Goal: Navigation & Orientation: Understand site structure

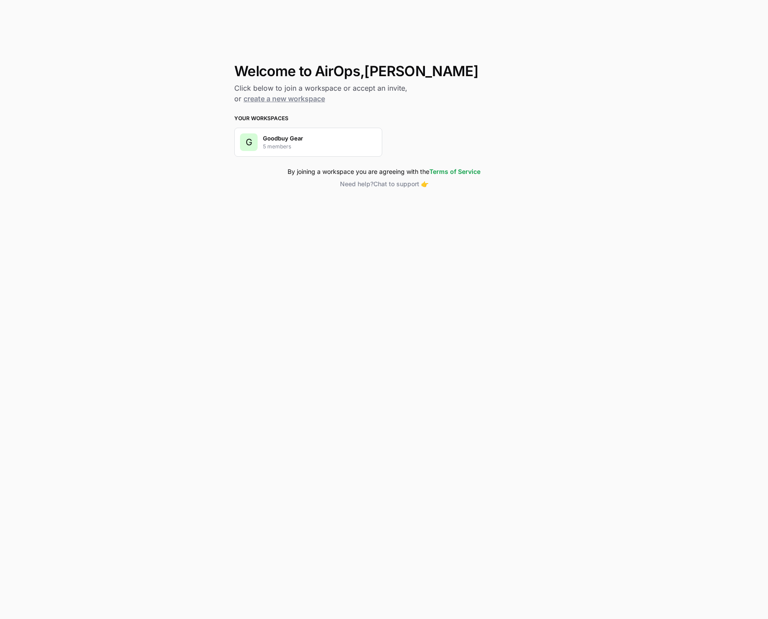
click at [284, 140] on p "Goodbuy Gear" at bounding box center [283, 138] width 40 height 9
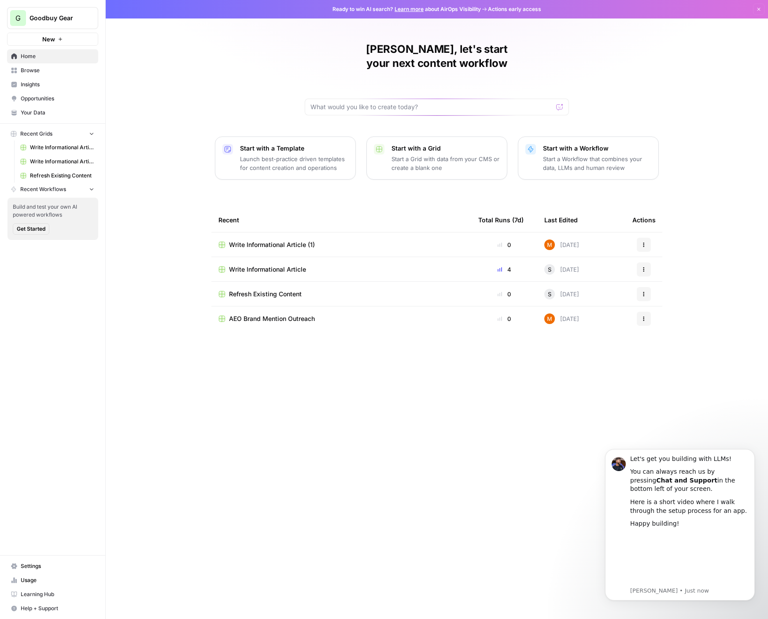
click at [725, 201] on div "[PERSON_NAME], let's start your next content workflow Start with a Template Lau…" at bounding box center [437, 309] width 662 height 619
click at [174, 143] on div "[PERSON_NAME], let's start your next content workflow Start with a Template Lau…" at bounding box center [437, 309] width 662 height 619
click at [38, 83] on span "Insights" at bounding box center [58, 85] width 74 height 8
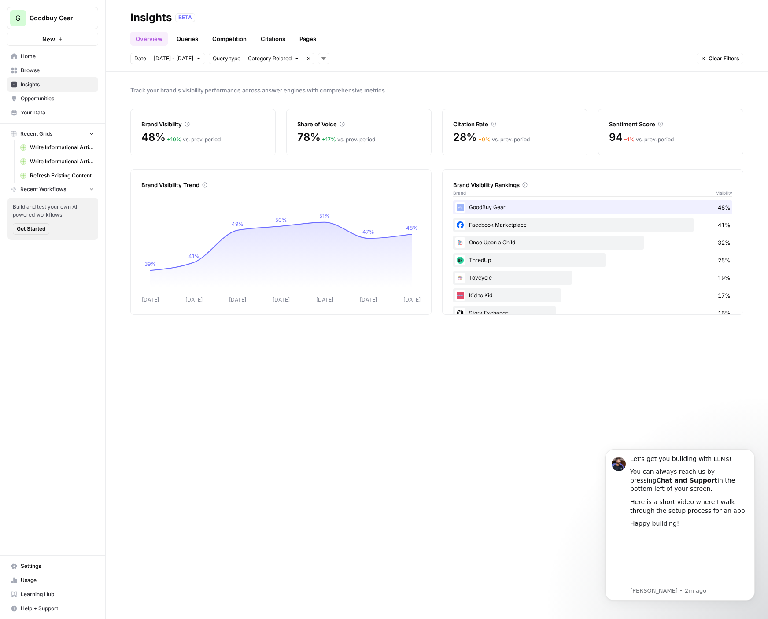
click at [198, 36] on link "Queries" at bounding box center [187, 39] width 32 height 14
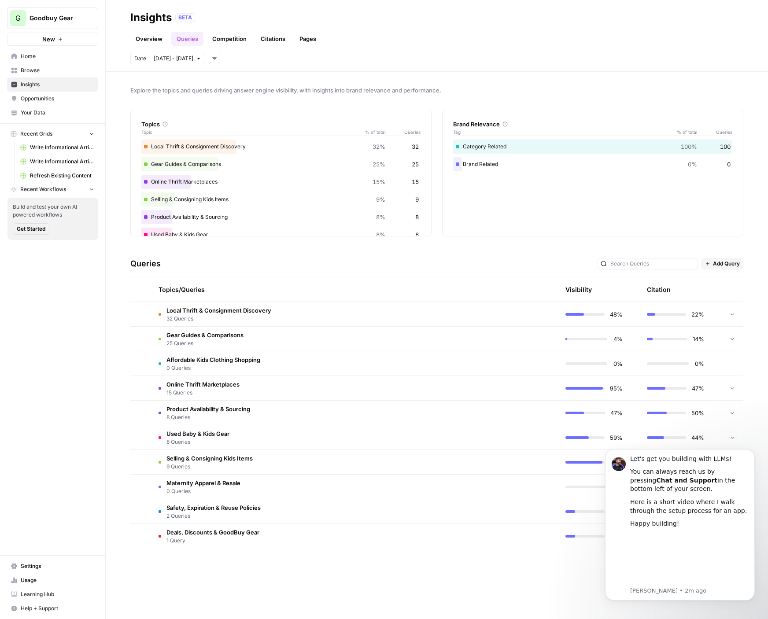
click at [233, 40] on link "Competition" at bounding box center [229, 39] width 45 height 14
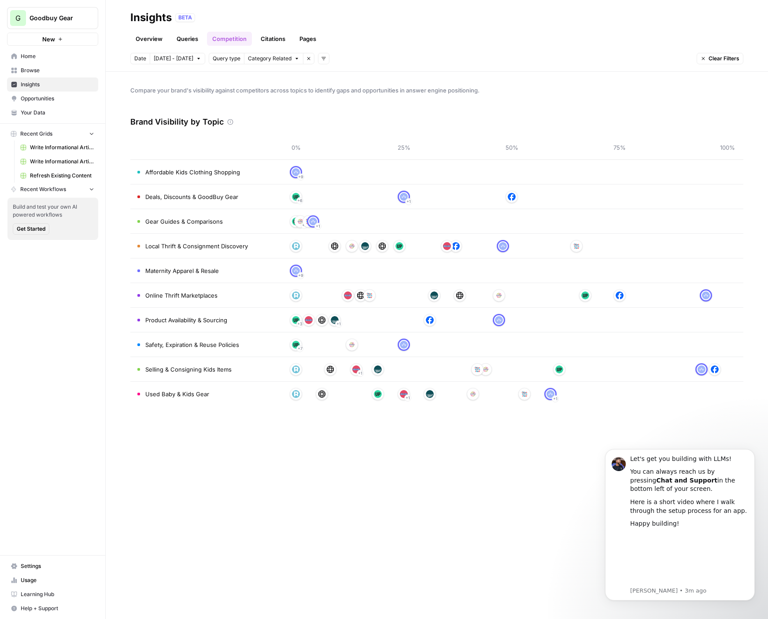
click at [261, 36] on link "Citations" at bounding box center [272, 39] width 35 height 14
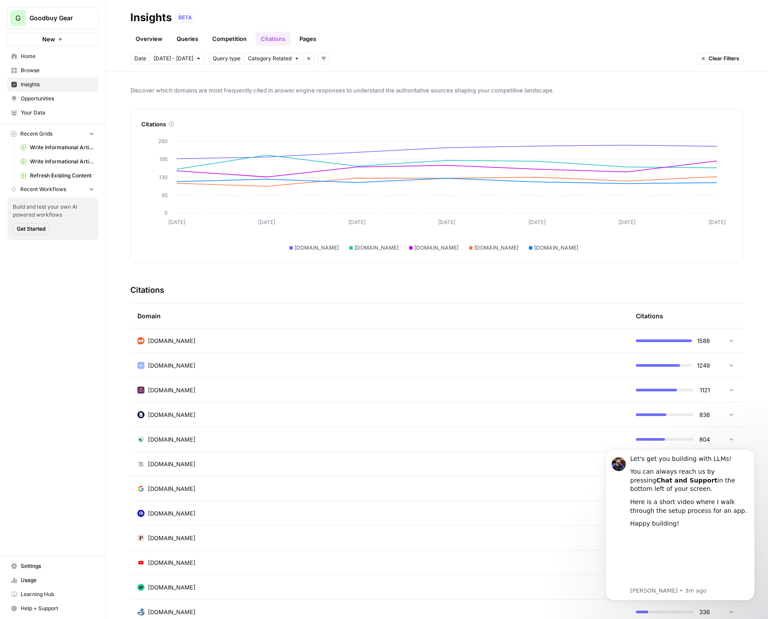
click at [273, 326] on div "Domain" at bounding box center [379, 316] width 484 height 24
click at [297, 343] on div "[DOMAIN_NAME]" at bounding box center [379, 340] width 484 height 9
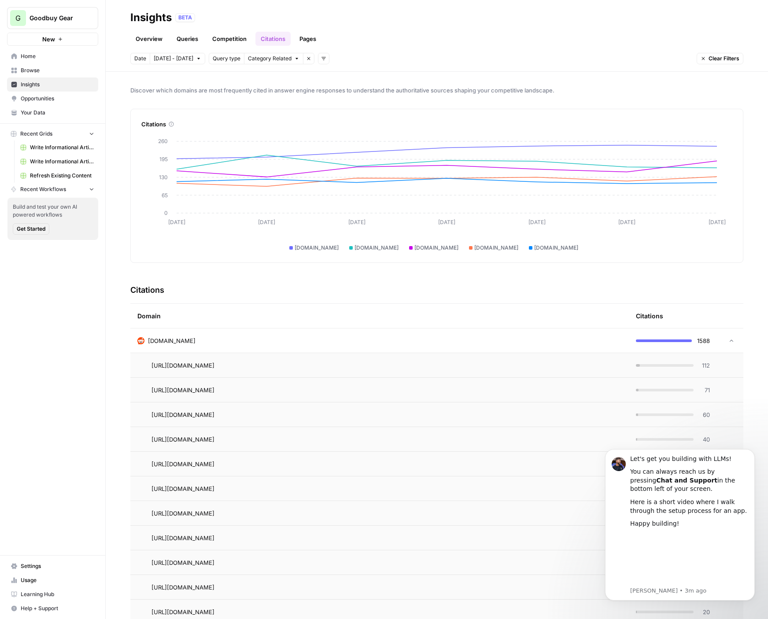
click at [297, 343] on div "[DOMAIN_NAME]" at bounding box center [379, 340] width 484 height 9
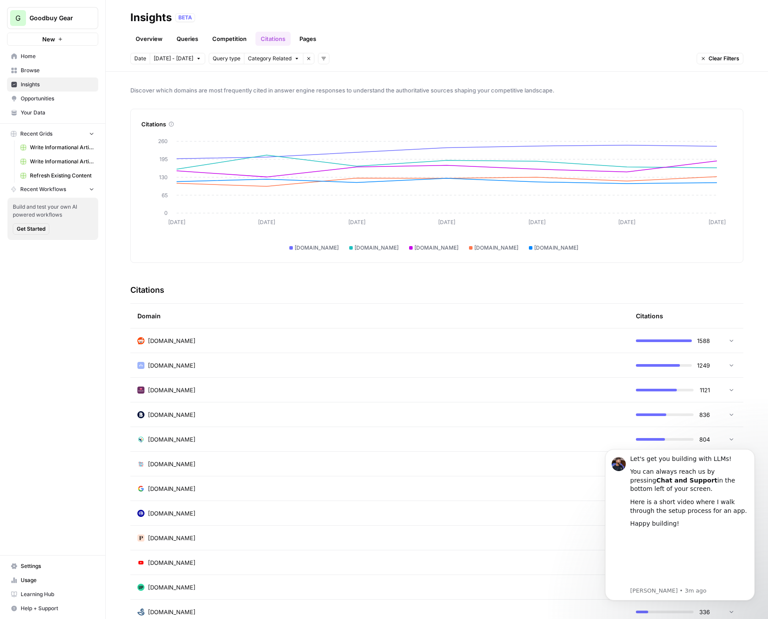
scroll to position [11, 0]
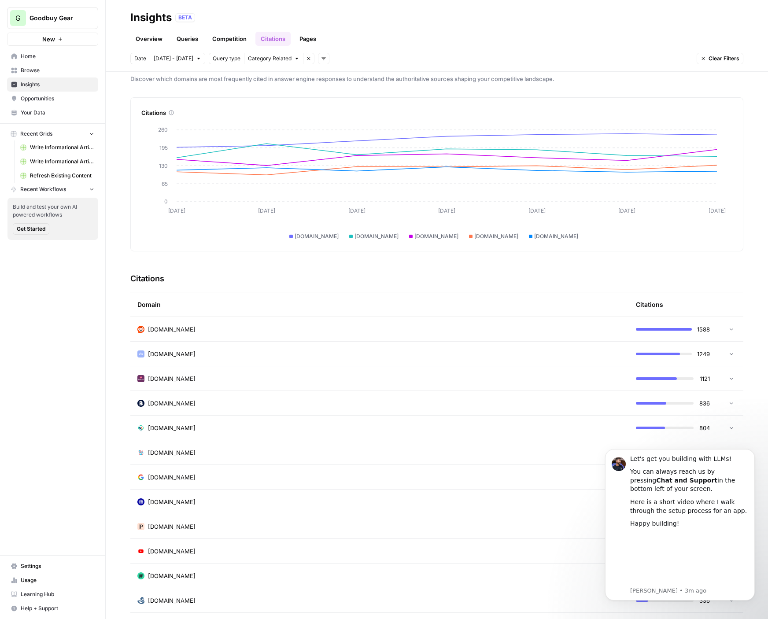
click at [262, 379] on div "[DOMAIN_NAME]" at bounding box center [379, 378] width 484 height 9
click at [317, 39] on link "Pages" at bounding box center [307, 39] width 27 height 14
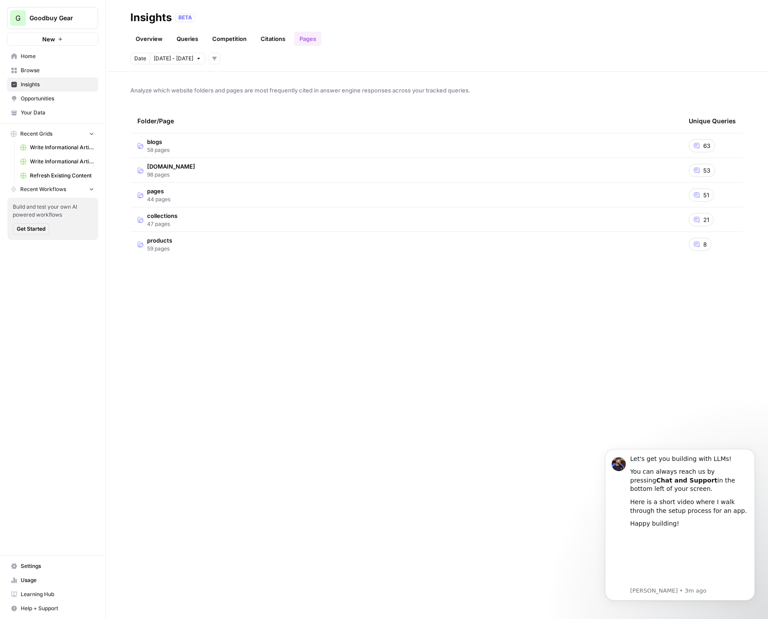
click at [217, 167] on td "[DOMAIN_NAME] 98 pages" at bounding box center [405, 170] width 551 height 24
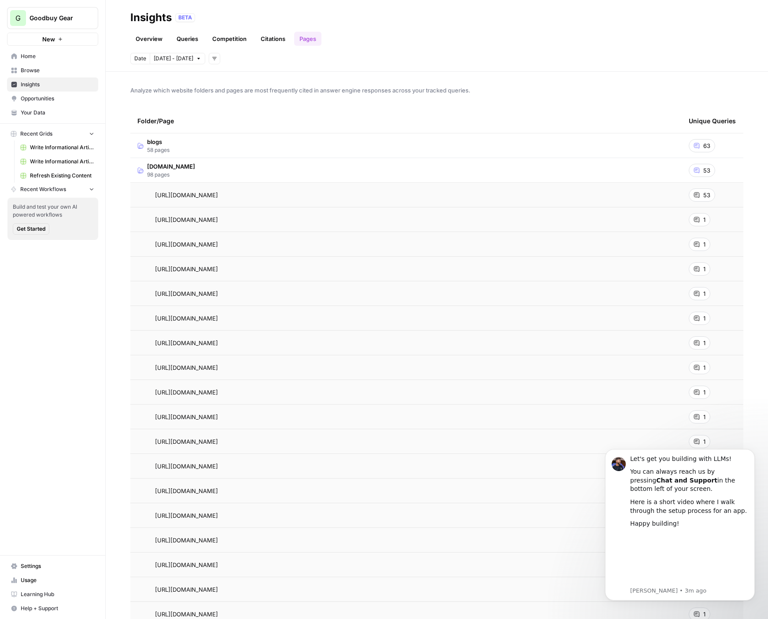
click at [219, 145] on td "blogs 58 pages" at bounding box center [405, 145] width 551 height 24
click at [236, 168] on td "[DOMAIN_NAME] 98 pages" at bounding box center [405, 170] width 551 height 24
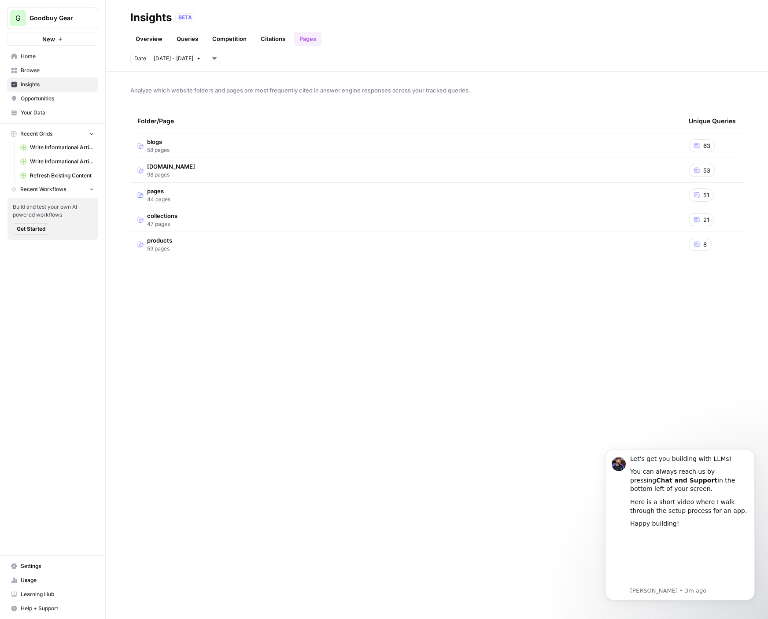
click at [41, 100] on span "Opportunities" at bounding box center [58, 99] width 74 height 8
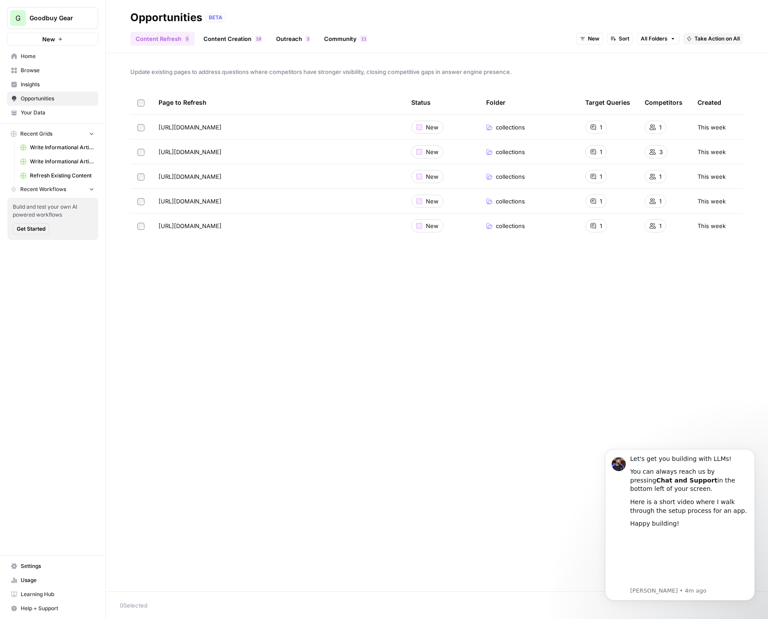
click at [241, 39] on link "Content Creation 8 1" at bounding box center [232, 39] width 69 height 14
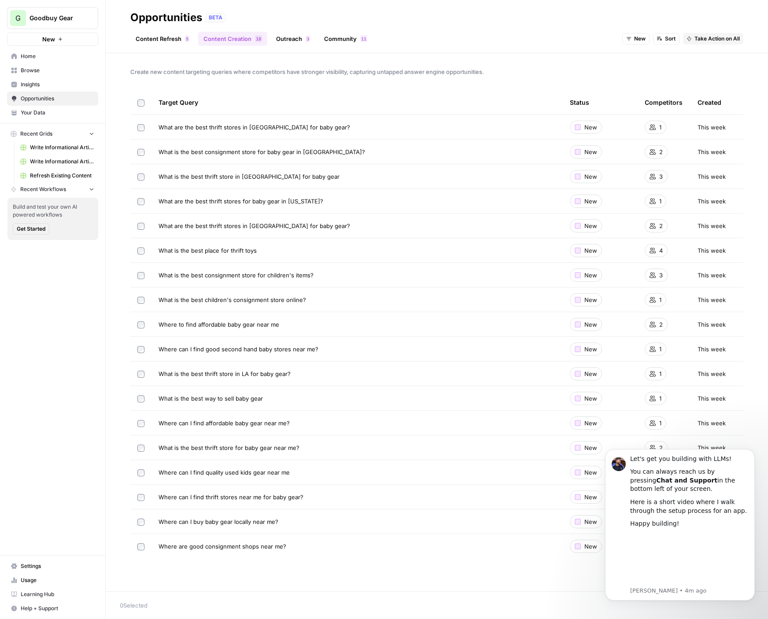
click at [288, 42] on link "Outreach 3" at bounding box center [293, 39] width 44 height 14
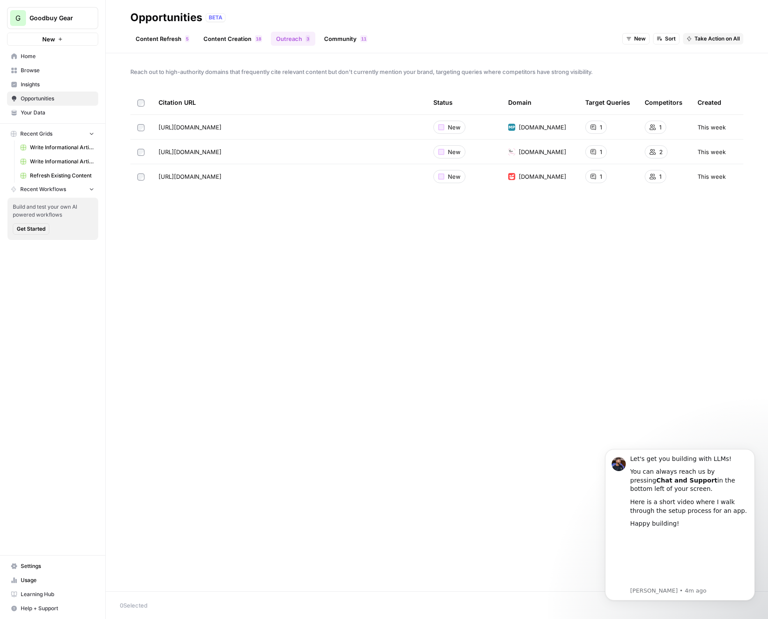
click at [344, 44] on link "Community 1 1" at bounding box center [346, 39] width 54 height 14
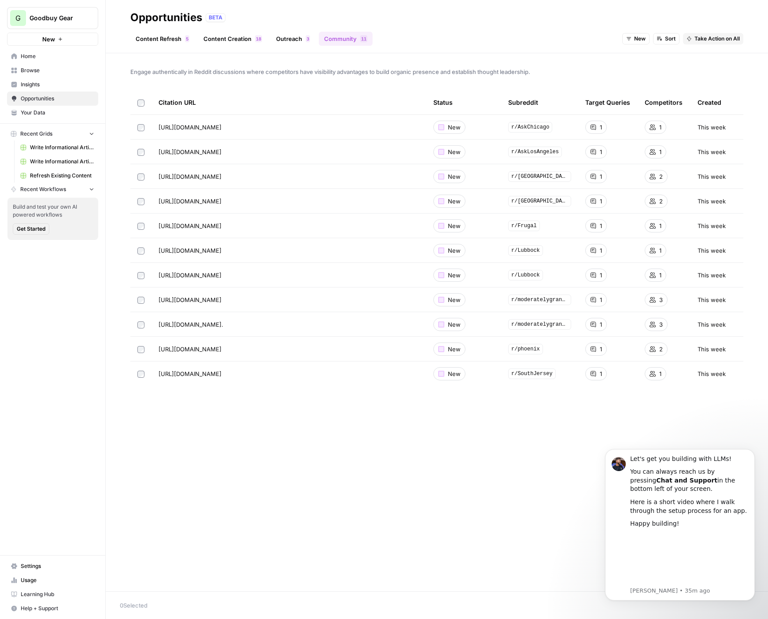
click at [54, 114] on span "Your Data" at bounding box center [58, 113] width 74 height 8
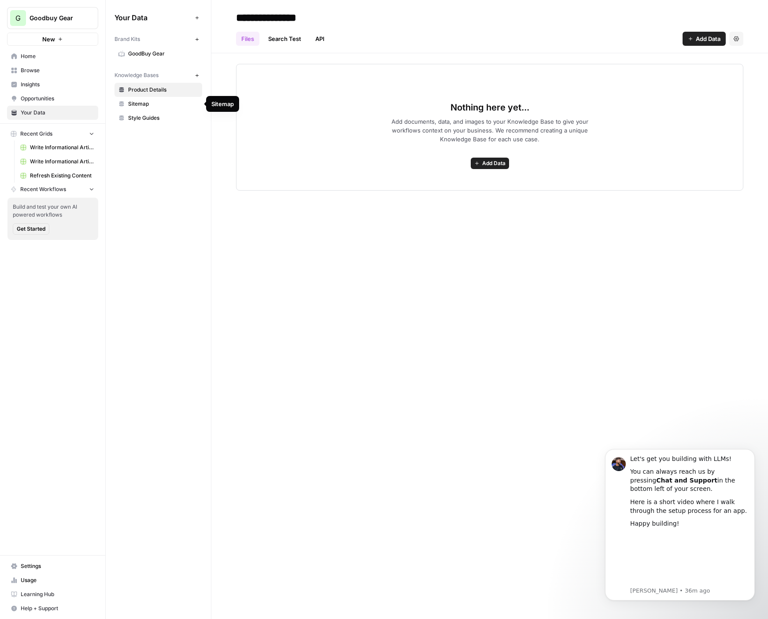
click at [172, 55] on span "GoodBuy Gear" at bounding box center [163, 54] width 70 height 8
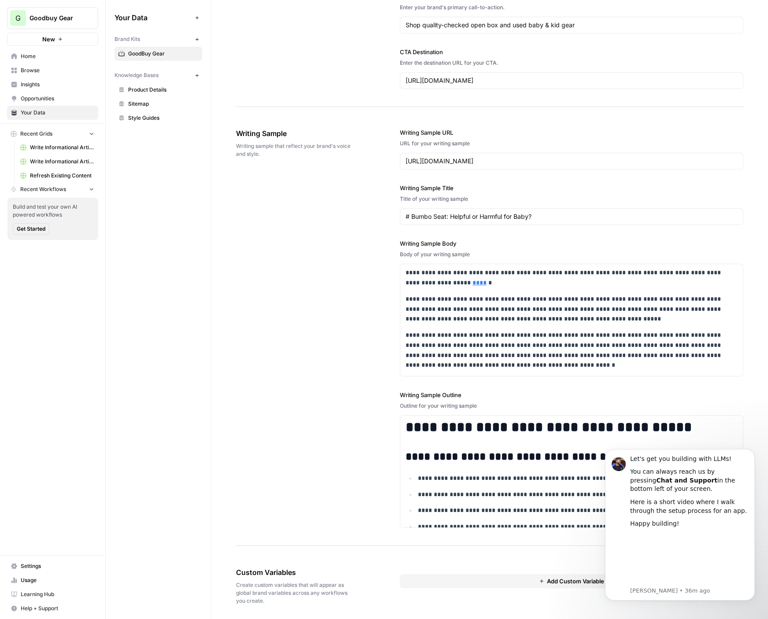
scroll to position [976, 0]
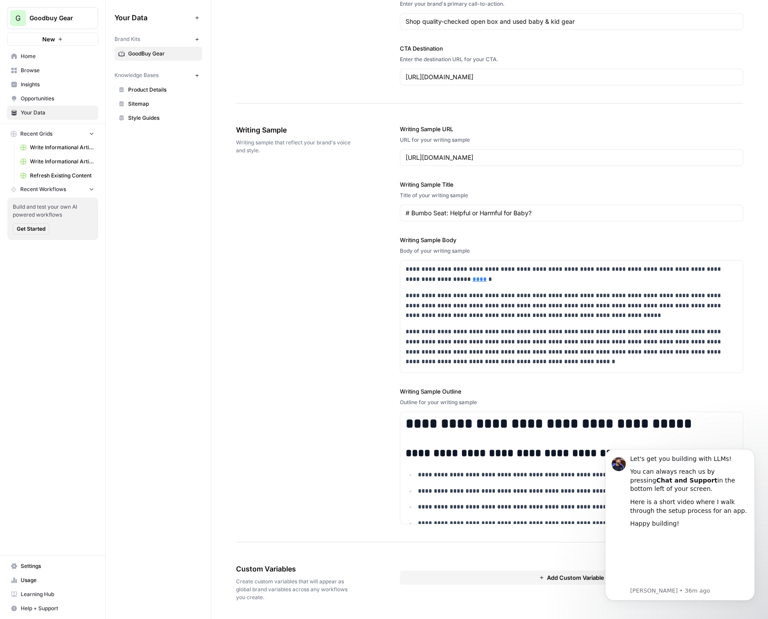
click at [155, 88] on span "Product Details" at bounding box center [163, 90] width 70 height 8
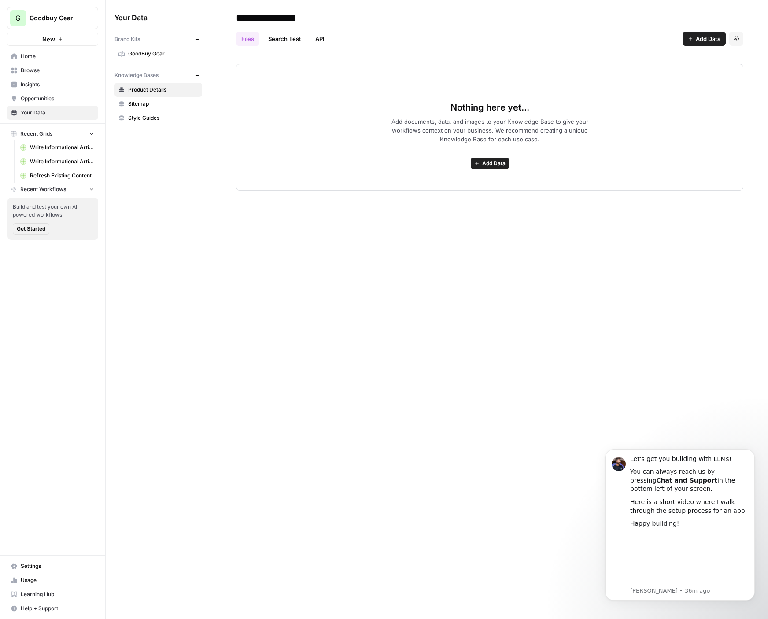
click at [311, 36] on link "API" at bounding box center [320, 39] width 20 height 14
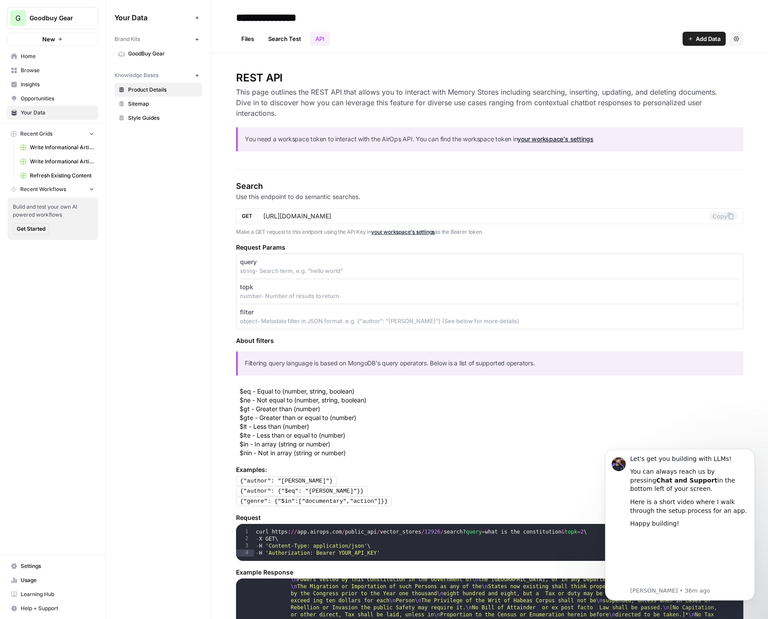
click at [282, 40] on link "Search Test" at bounding box center [285, 39] width 44 height 14
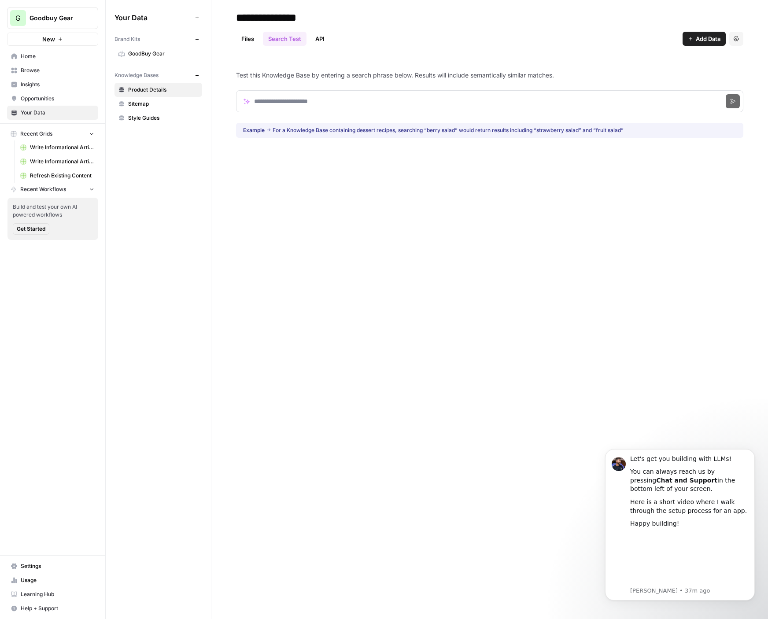
click at [239, 38] on link "Files" at bounding box center [247, 39] width 23 height 14
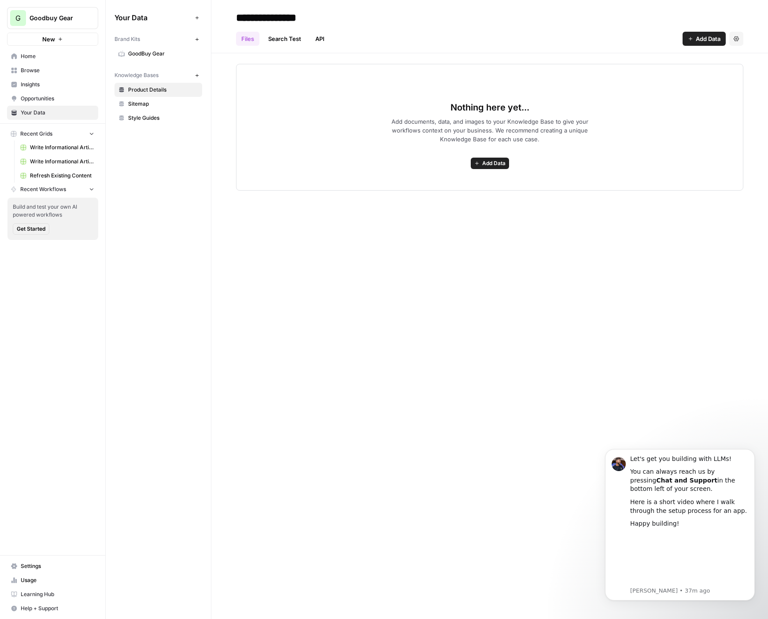
click at [280, 37] on link "Search Test" at bounding box center [285, 39] width 44 height 14
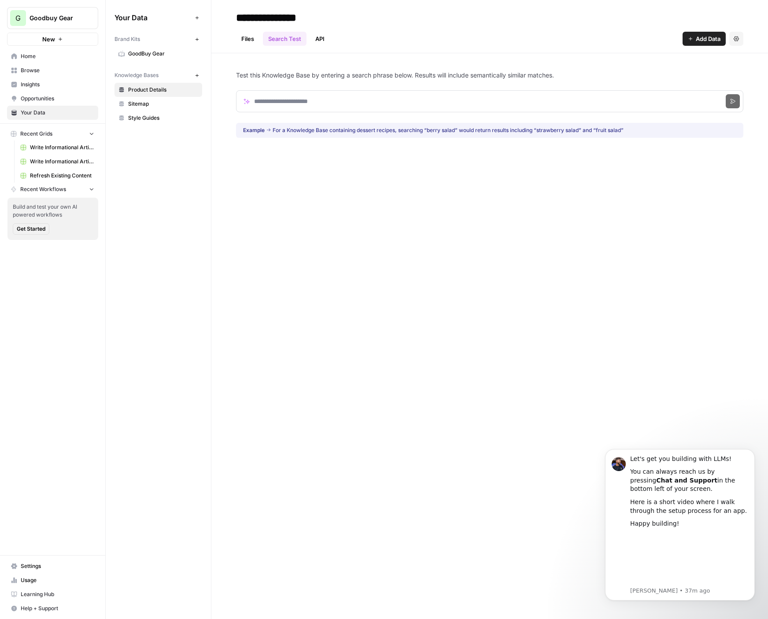
click at [139, 107] on span "Sitemap" at bounding box center [163, 104] width 70 height 8
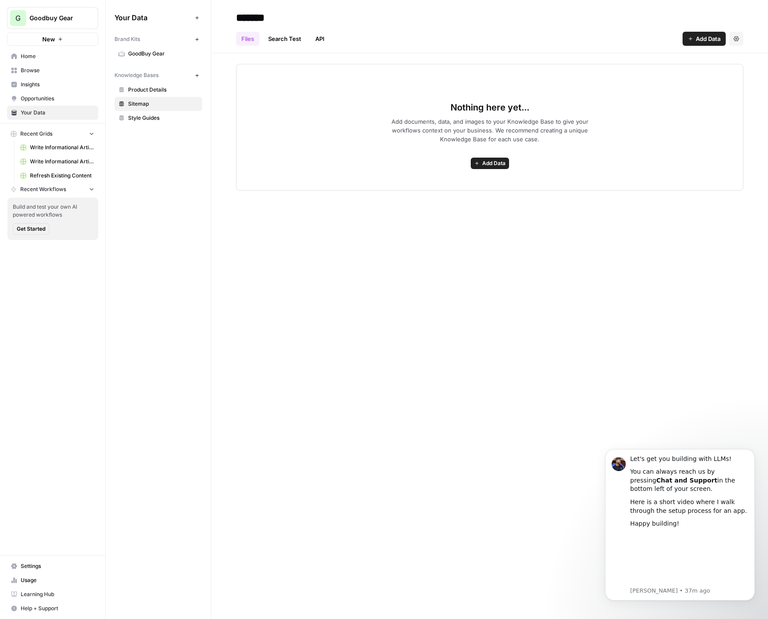
click at [277, 43] on link "Search Test" at bounding box center [285, 39] width 44 height 14
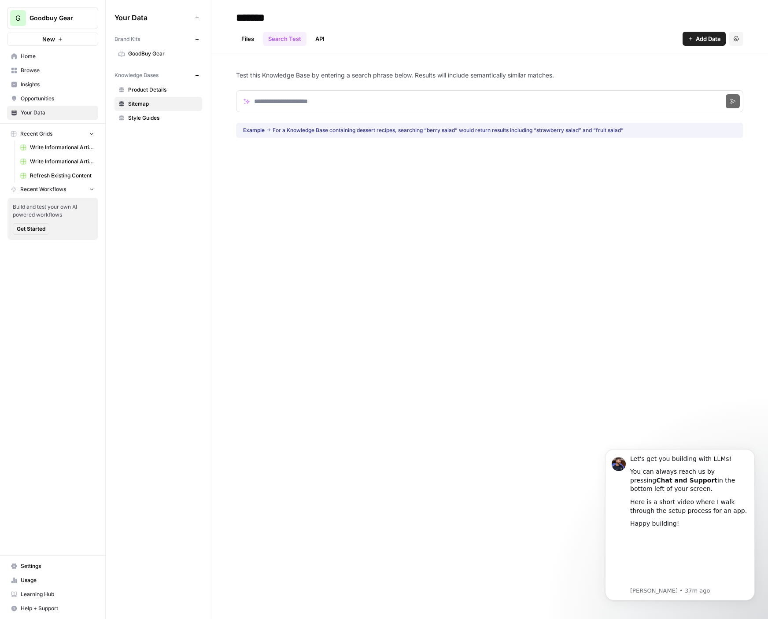
click at [318, 38] on link "API" at bounding box center [320, 39] width 20 height 14
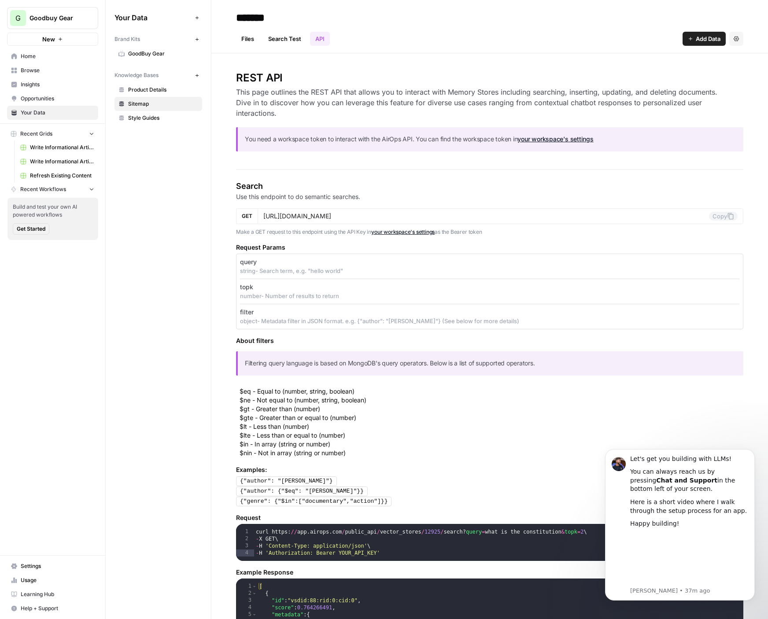
click at [287, 41] on link "Search Test" at bounding box center [285, 39] width 44 height 14
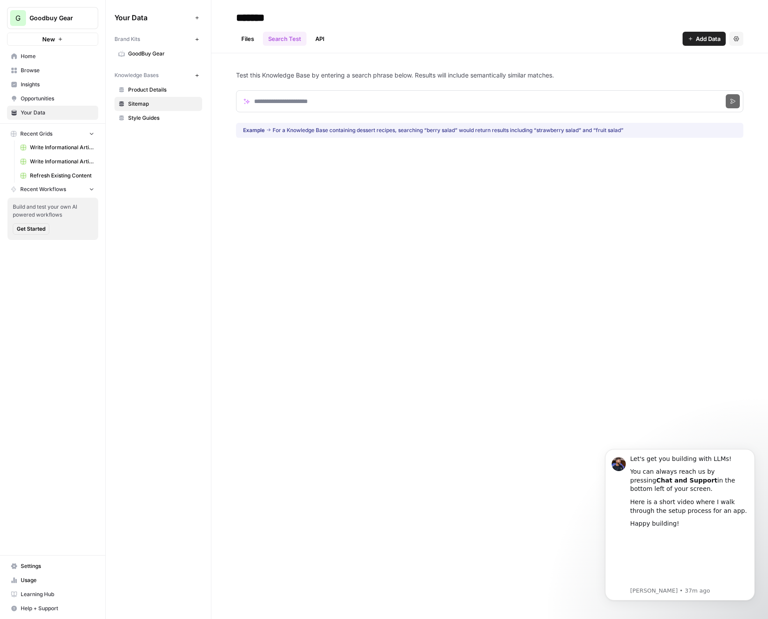
click at [156, 119] on span "Style Guides" at bounding box center [163, 118] width 70 height 8
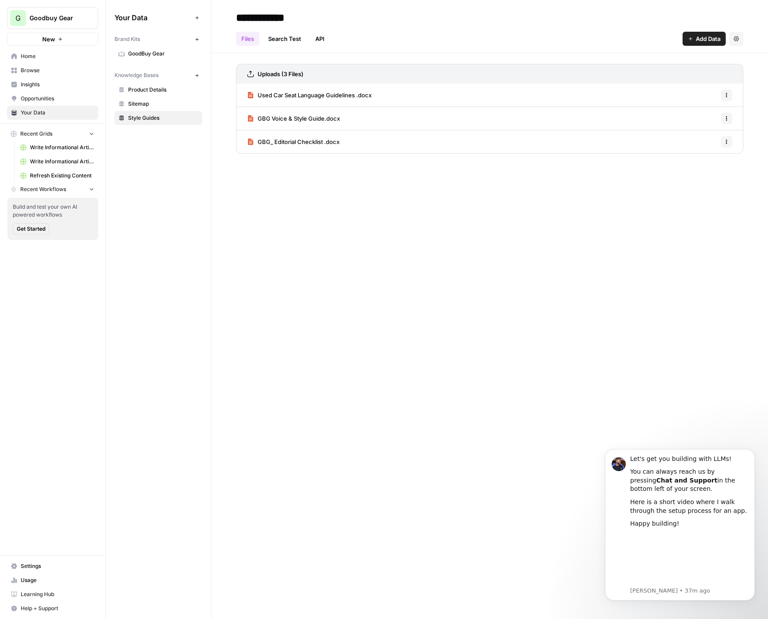
click at [295, 36] on link "Search Test" at bounding box center [285, 39] width 44 height 14
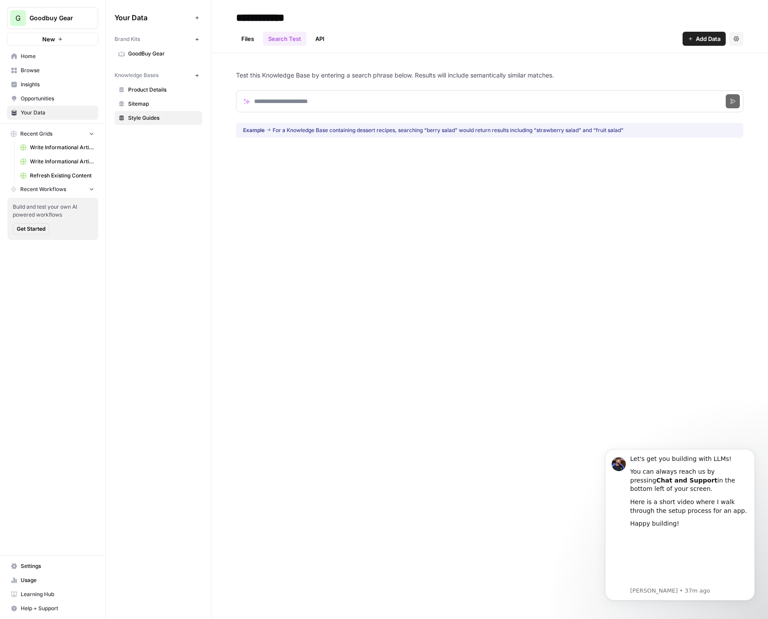
click at [323, 40] on link "API" at bounding box center [320, 39] width 20 height 14
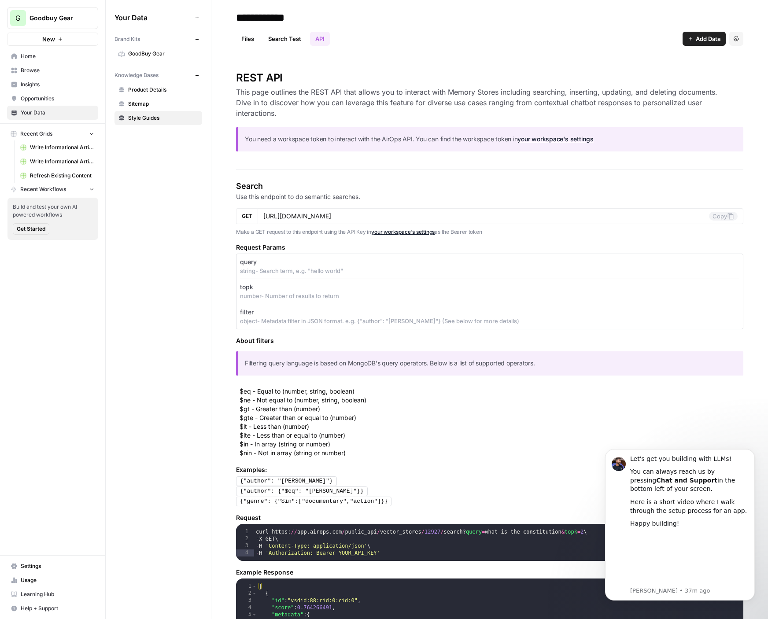
click at [170, 90] on span "Product Details" at bounding box center [163, 90] width 70 height 8
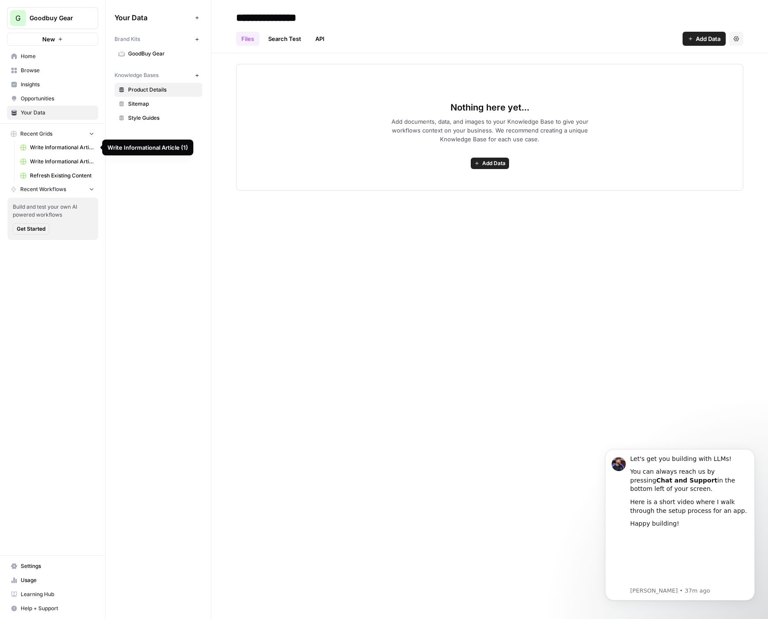
click at [22, 147] on rect at bounding box center [23, 147] width 5 height 5
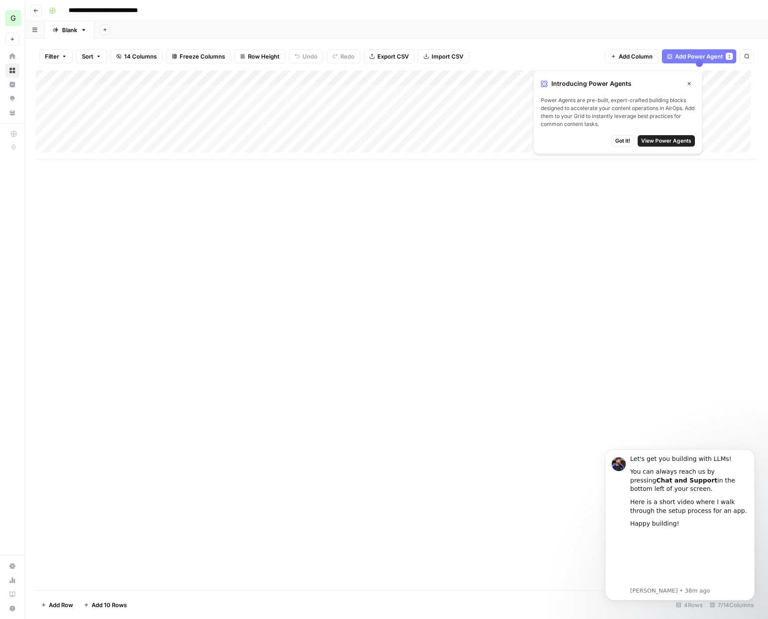
click at [418, 328] on div "Add Column" at bounding box center [397, 330] width 722 height 520
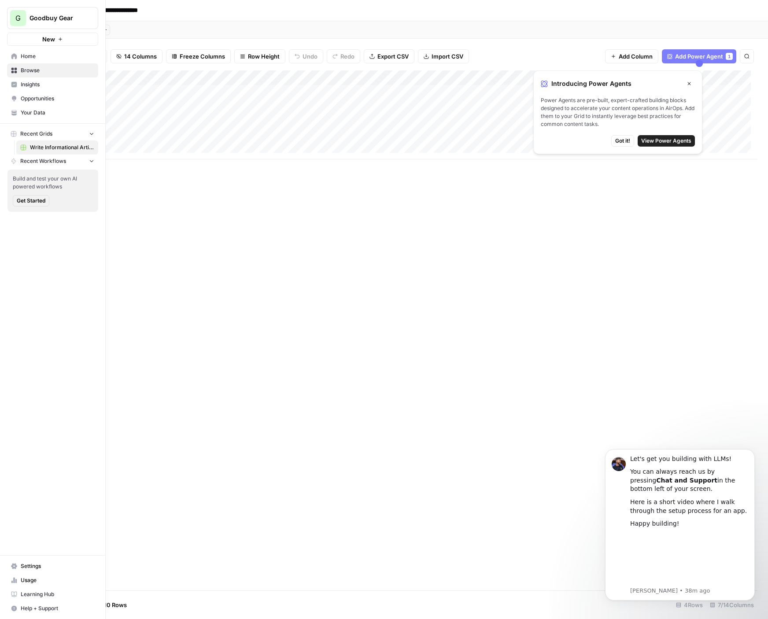
click at [26, 160] on span "Recent Workflows" at bounding box center [43, 161] width 46 height 8
click at [46, 54] on span "Home" at bounding box center [58, 56] width 74 height 8
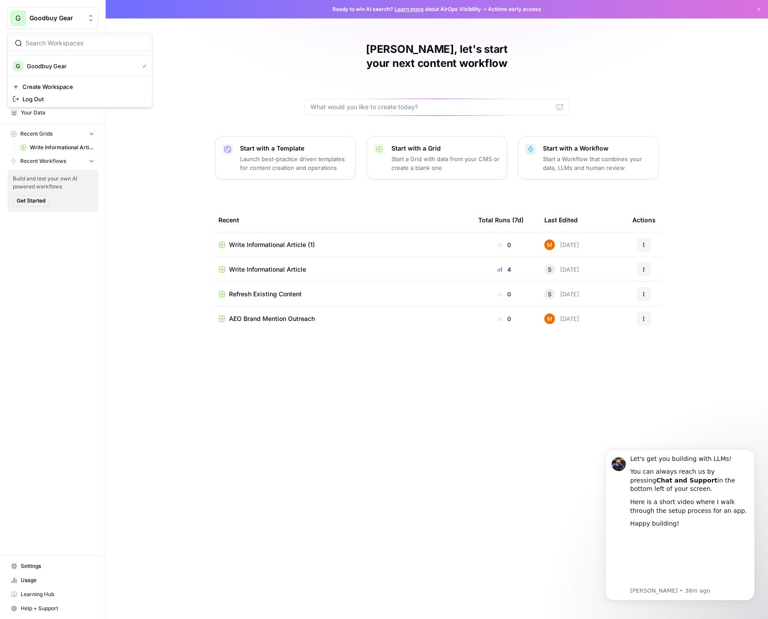
click at [59, 17] on span "Goodbuy Gear" at bounding box center [56, 18] width 53 height 9
click at [178, 81] on div "[PERSON_NAME], let's start your next content workflow Start with a Template Lau…" at bounding box center [437, 309] width 662 height 619
click at [26, 71] on span "Browse" at bounding box center [58, 70] width 74 height 8
